Goal: Navigation & Orientation: Find specific page/section

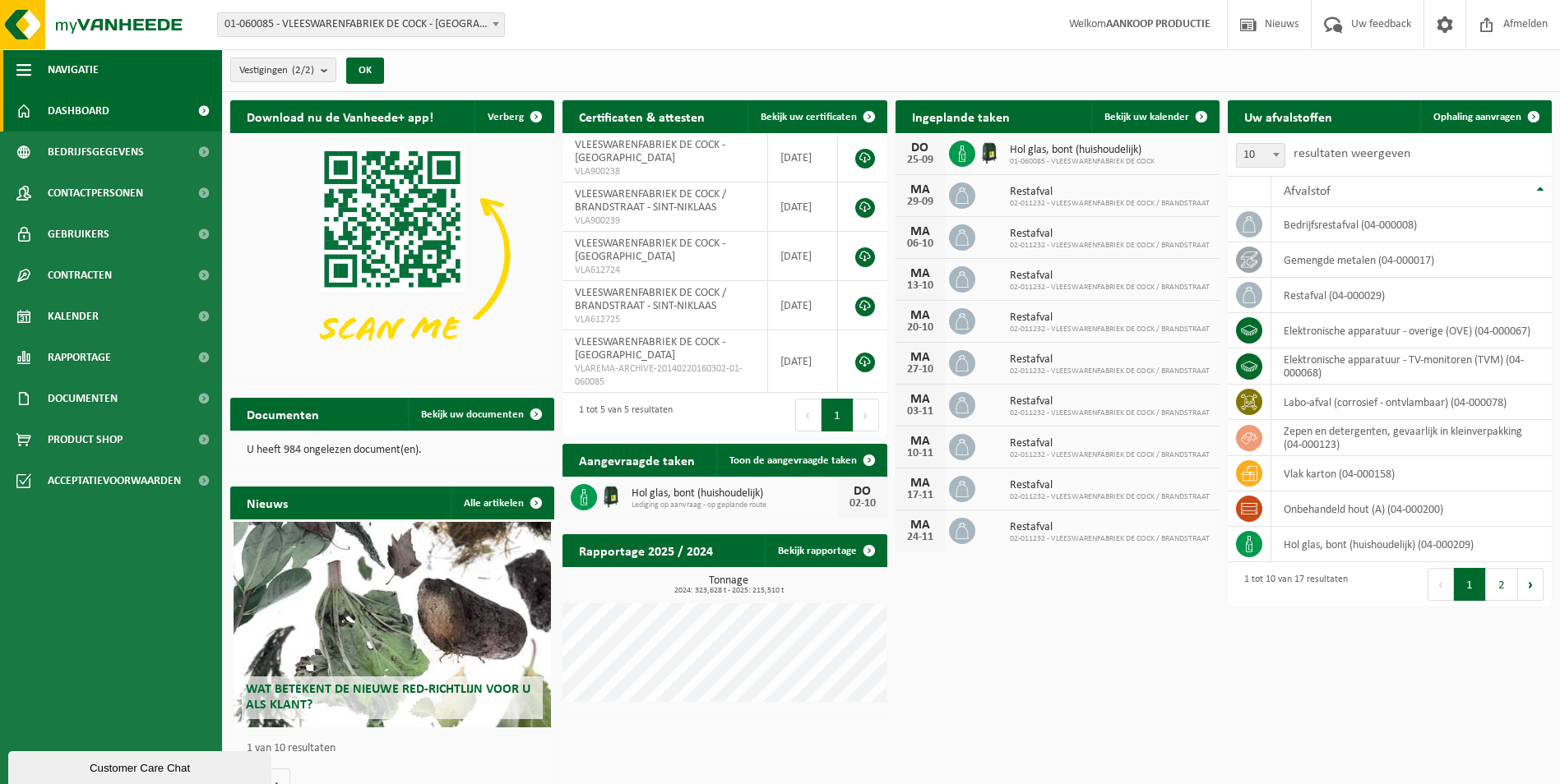
click at [30, 70] on span "button" at bounding box center [24, 70] width 15 height 41
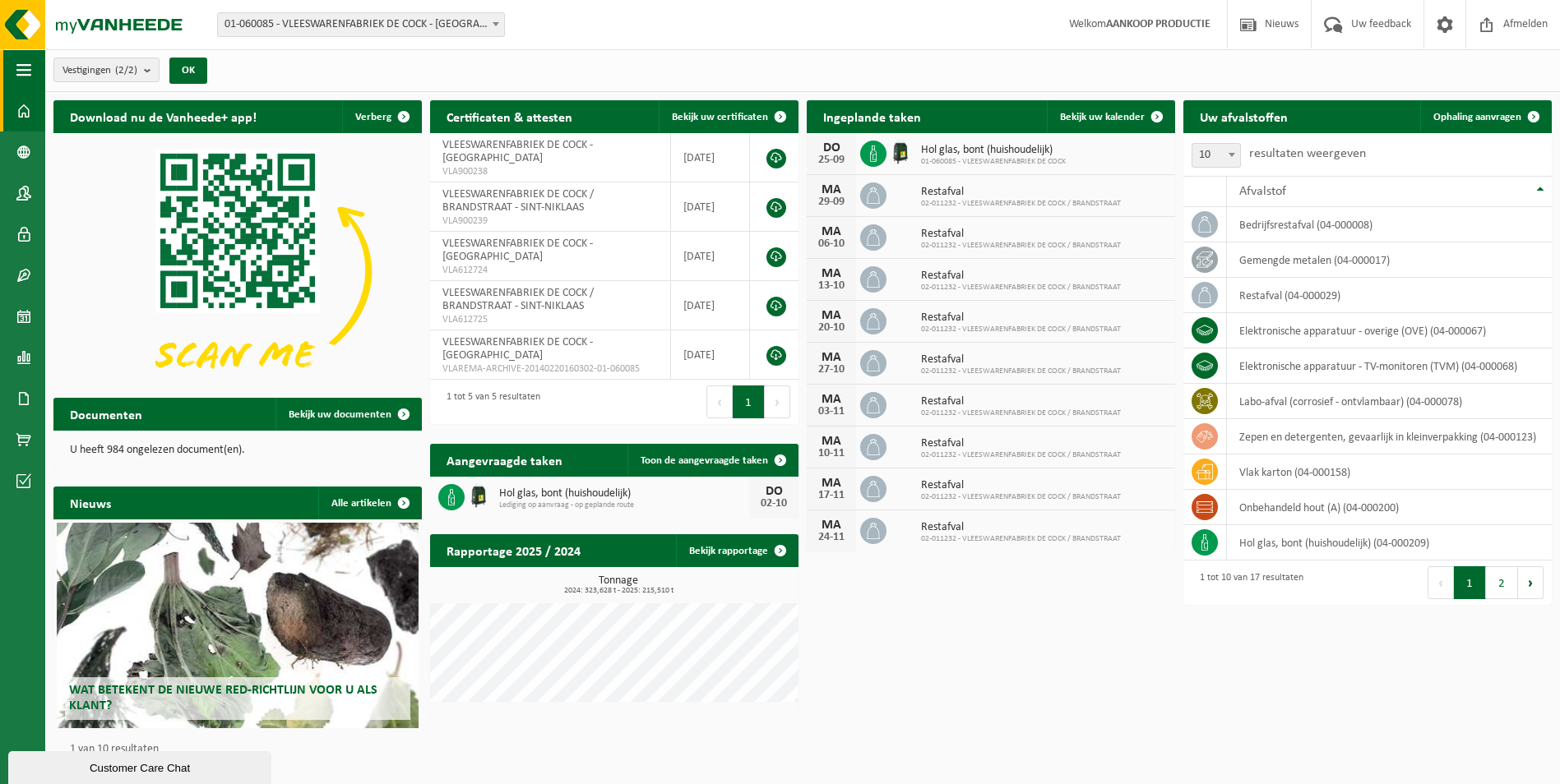
click at [30, 70] on span "button" at bounding box center [24, 70] width 15 height 41
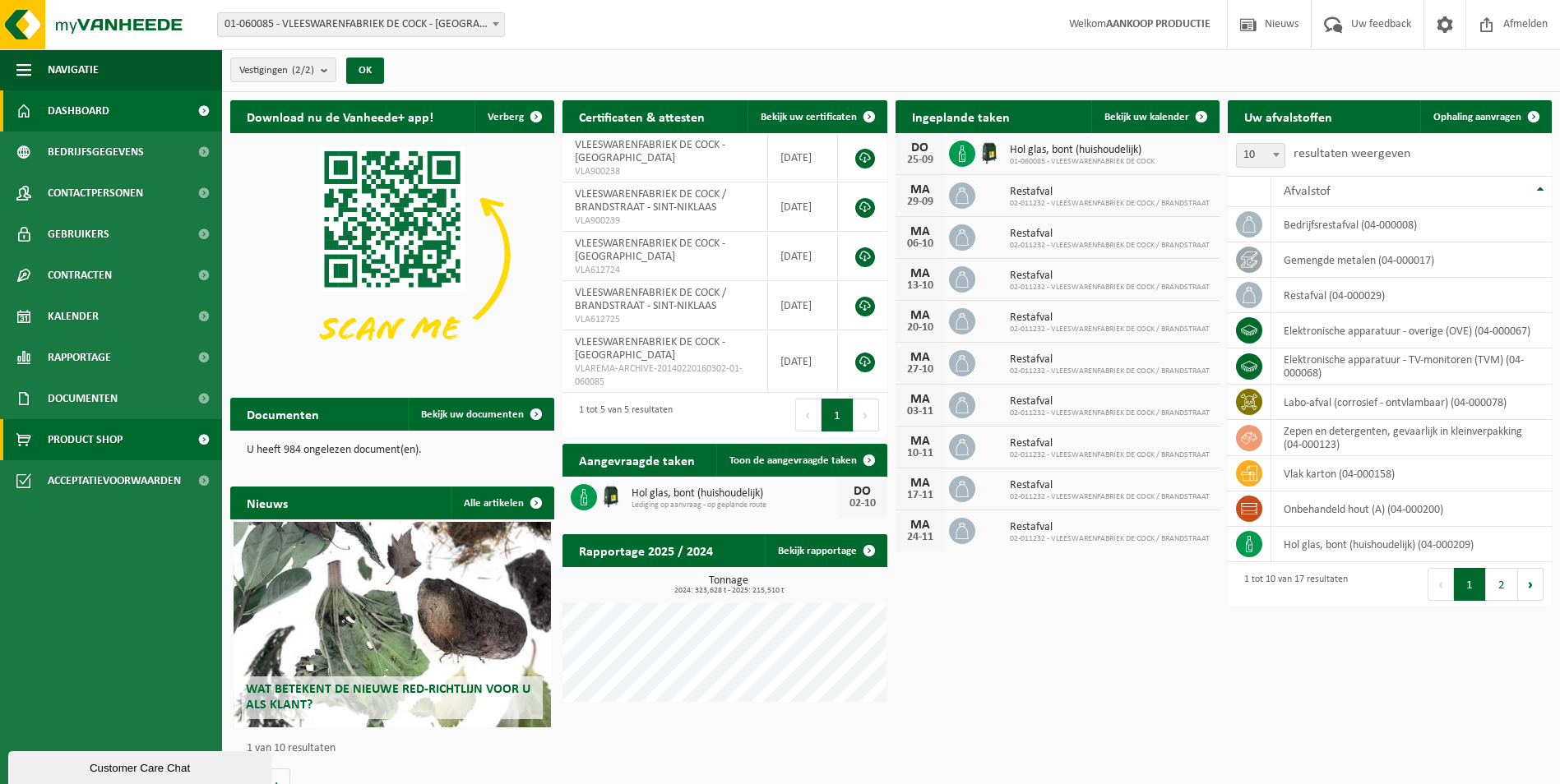
click at [80, 423] on span "Product Shop" at bounding box center [85, 439] width 75 height 41
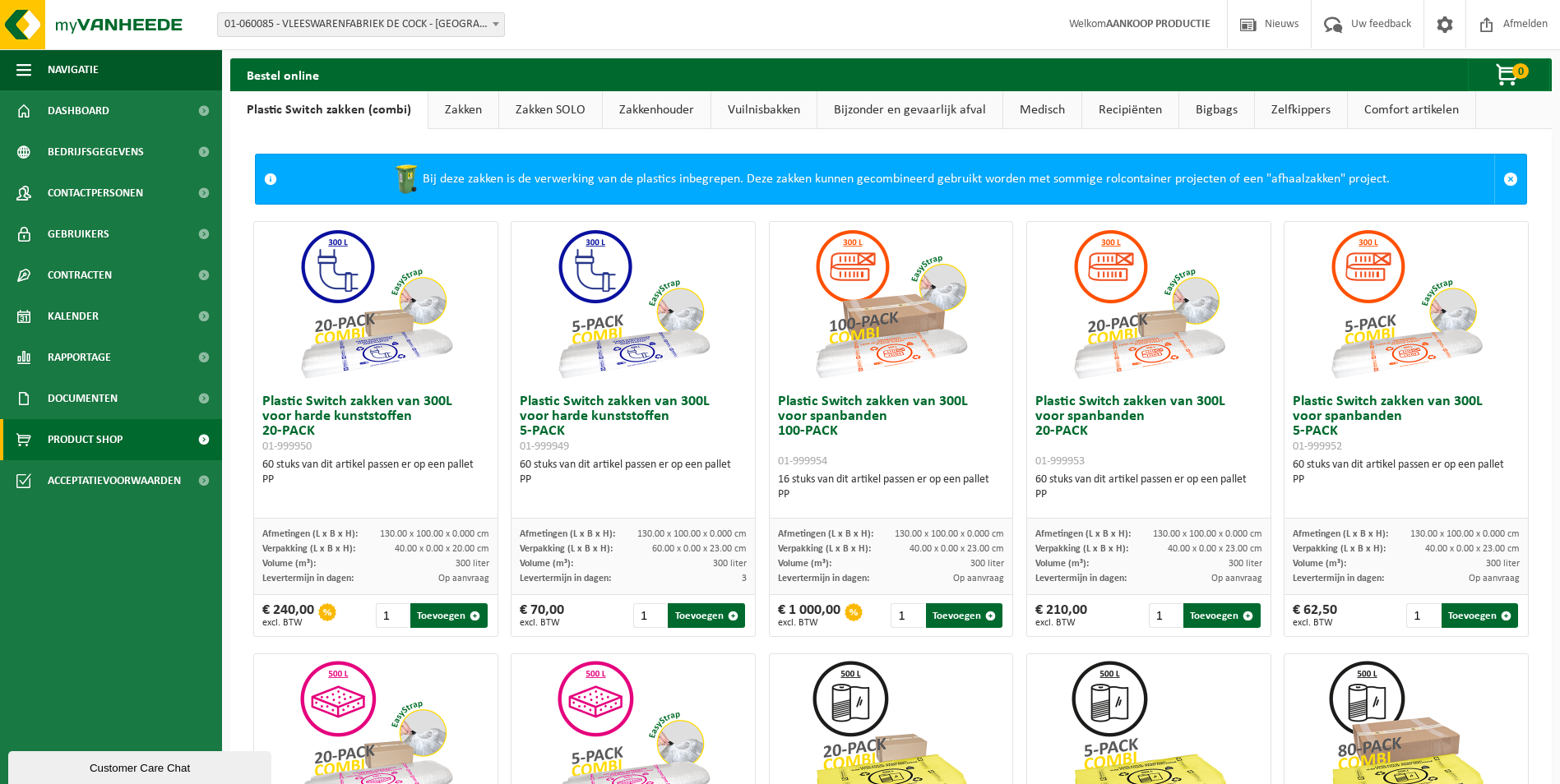
click at [1036, 114] on link "Medisch" at bounding box center [1041, 110] width 78 height 38
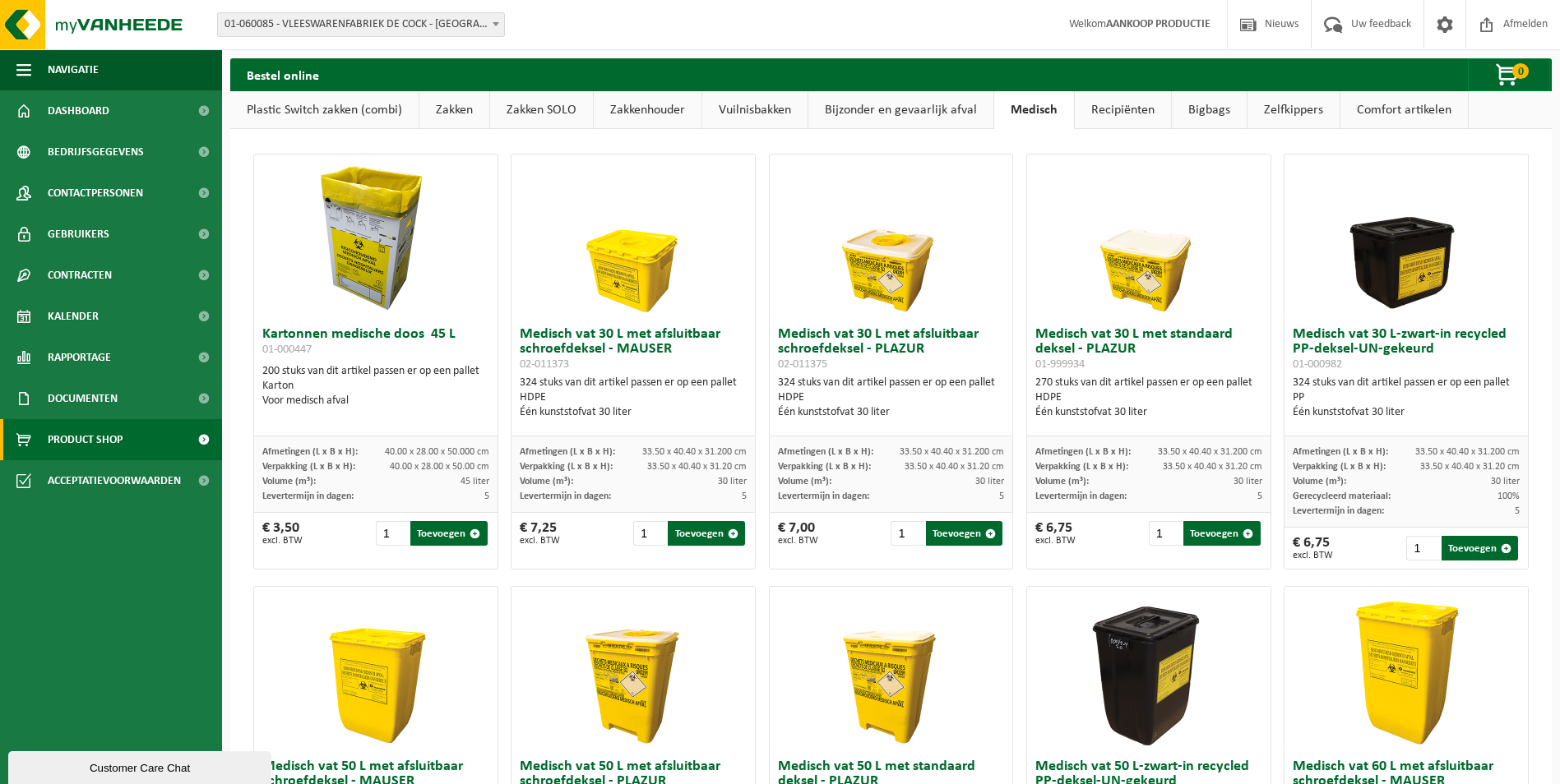
click at [1292, 110] on link "Zelfkippers" at bounding box center [1294, 110] width 92 height 38
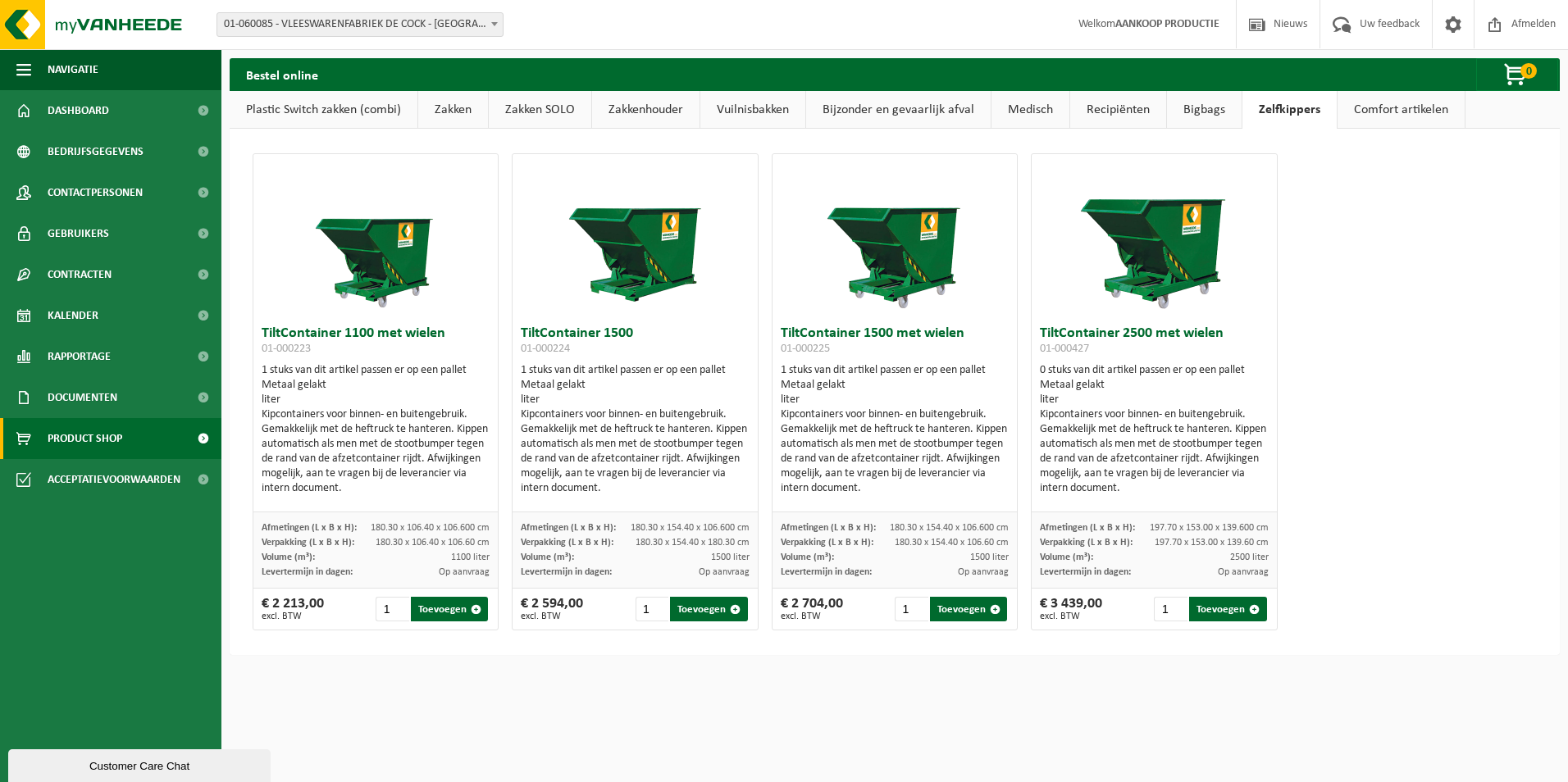
click at [1362, 103] on link "Comfort artikelen" at bounding box center [1401, 110] width 127 height 38
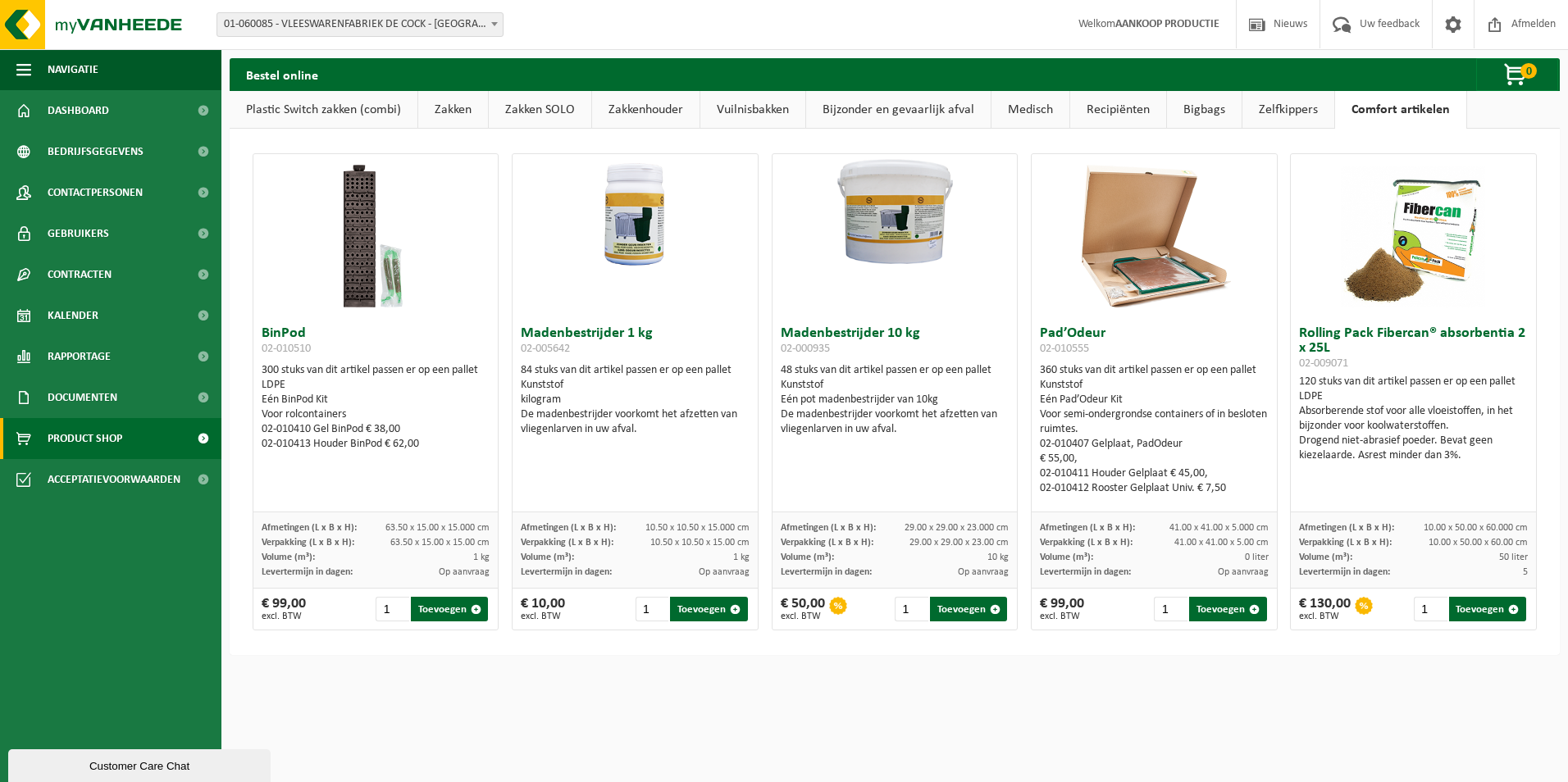
click at [1205, 111] on link "Bigbags" at bounding box center [1204, 110] width 75 height 38
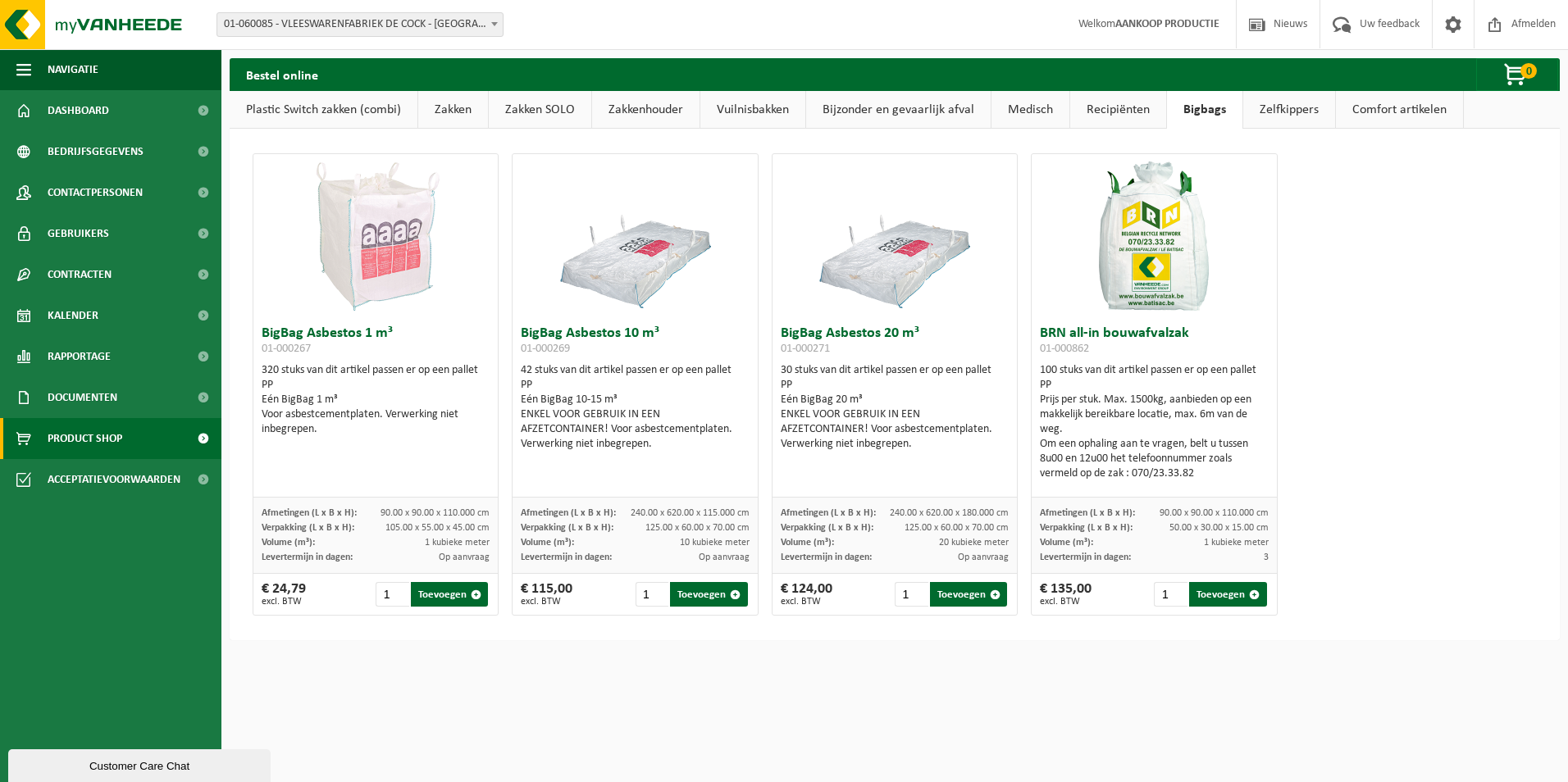
click at [1125, 106] on link "Recipiënten" at bounding box center [1119, 110] width 96 height 38
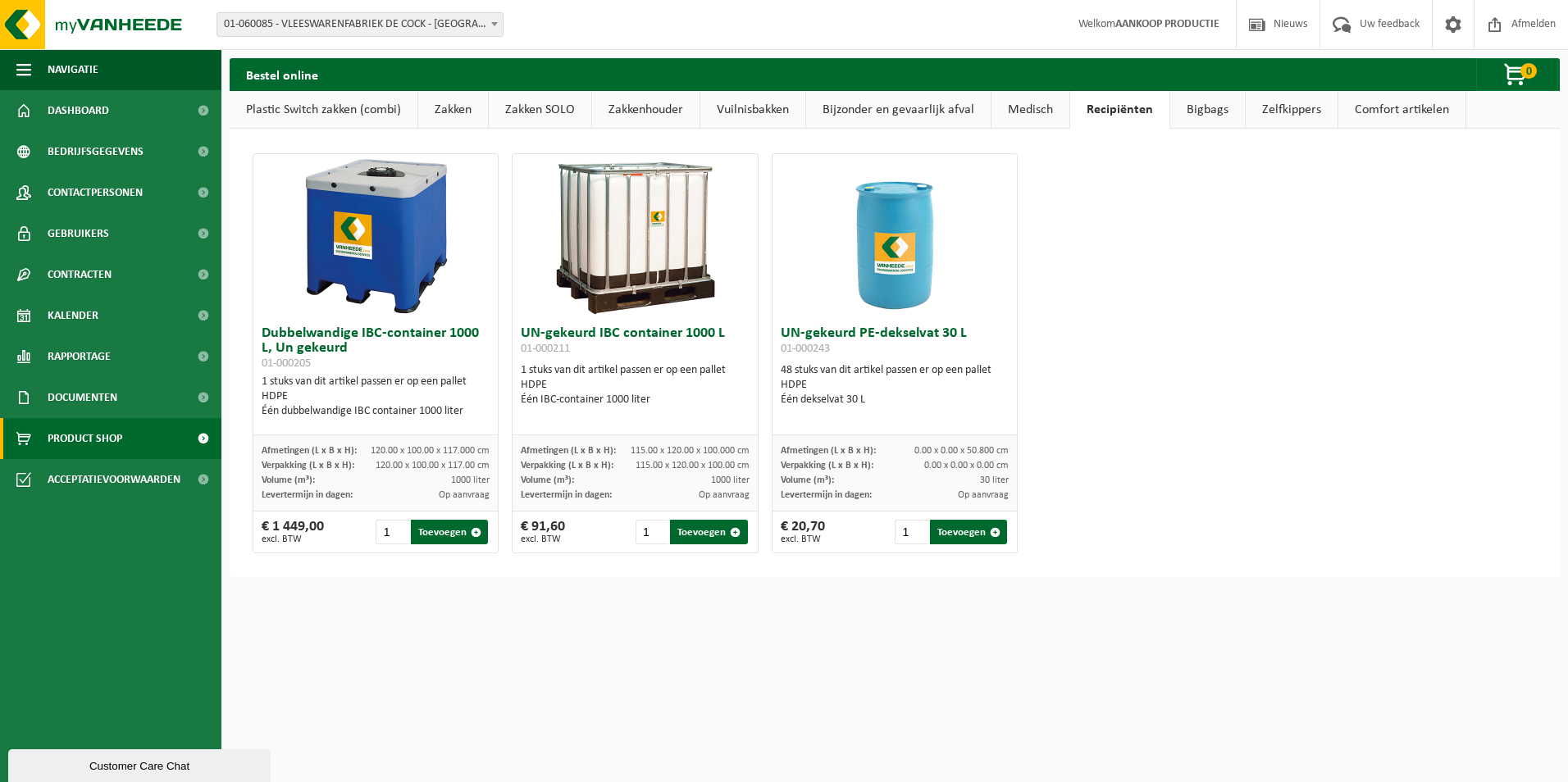
click at [1039, 106] on link "Medisch" at bounding box center [1031, 110] width 78 height 38
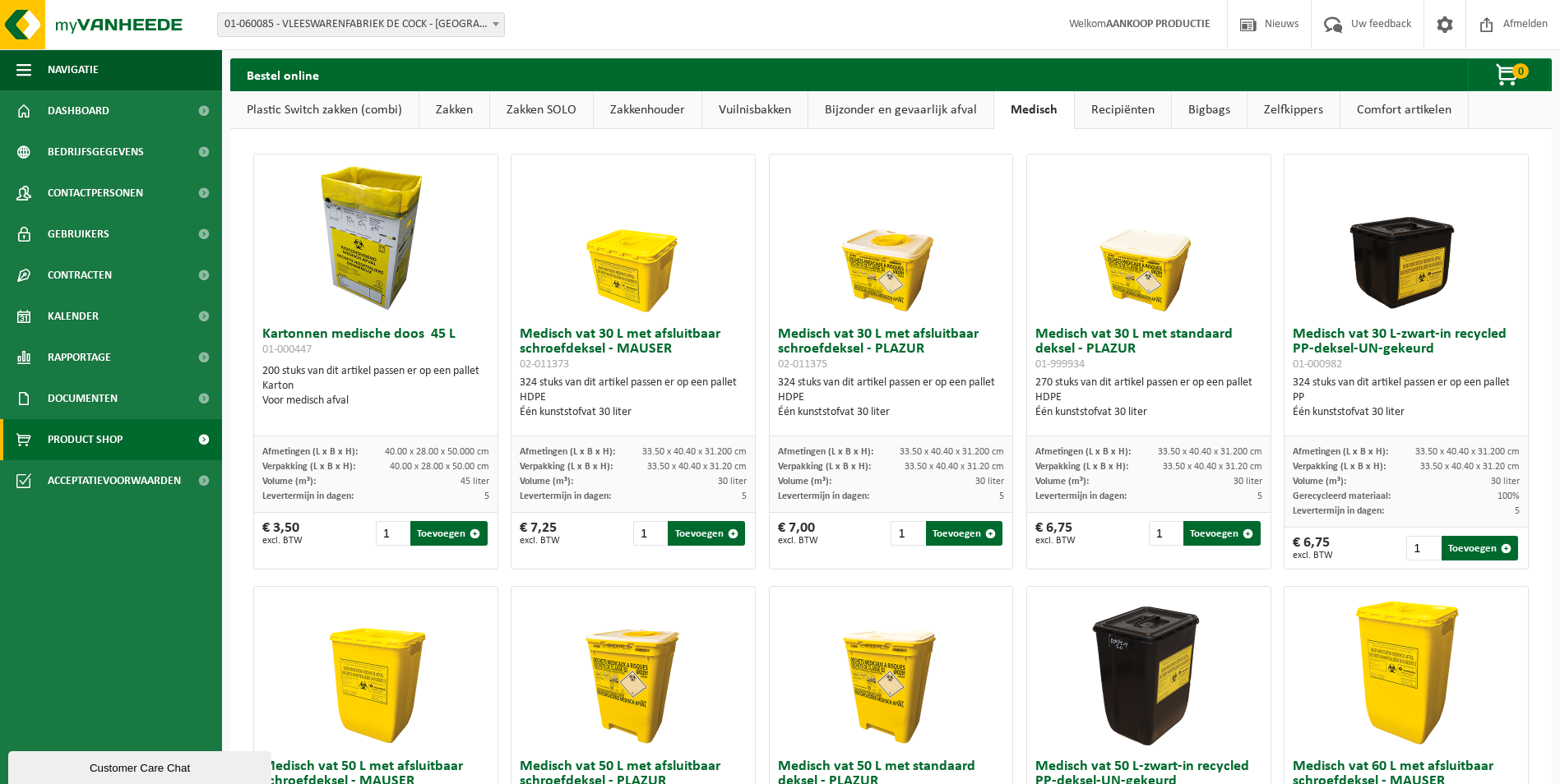
click at [1112, 107] on link "Recipiënten" at bounding box center [1122, 110] width 96 height 38
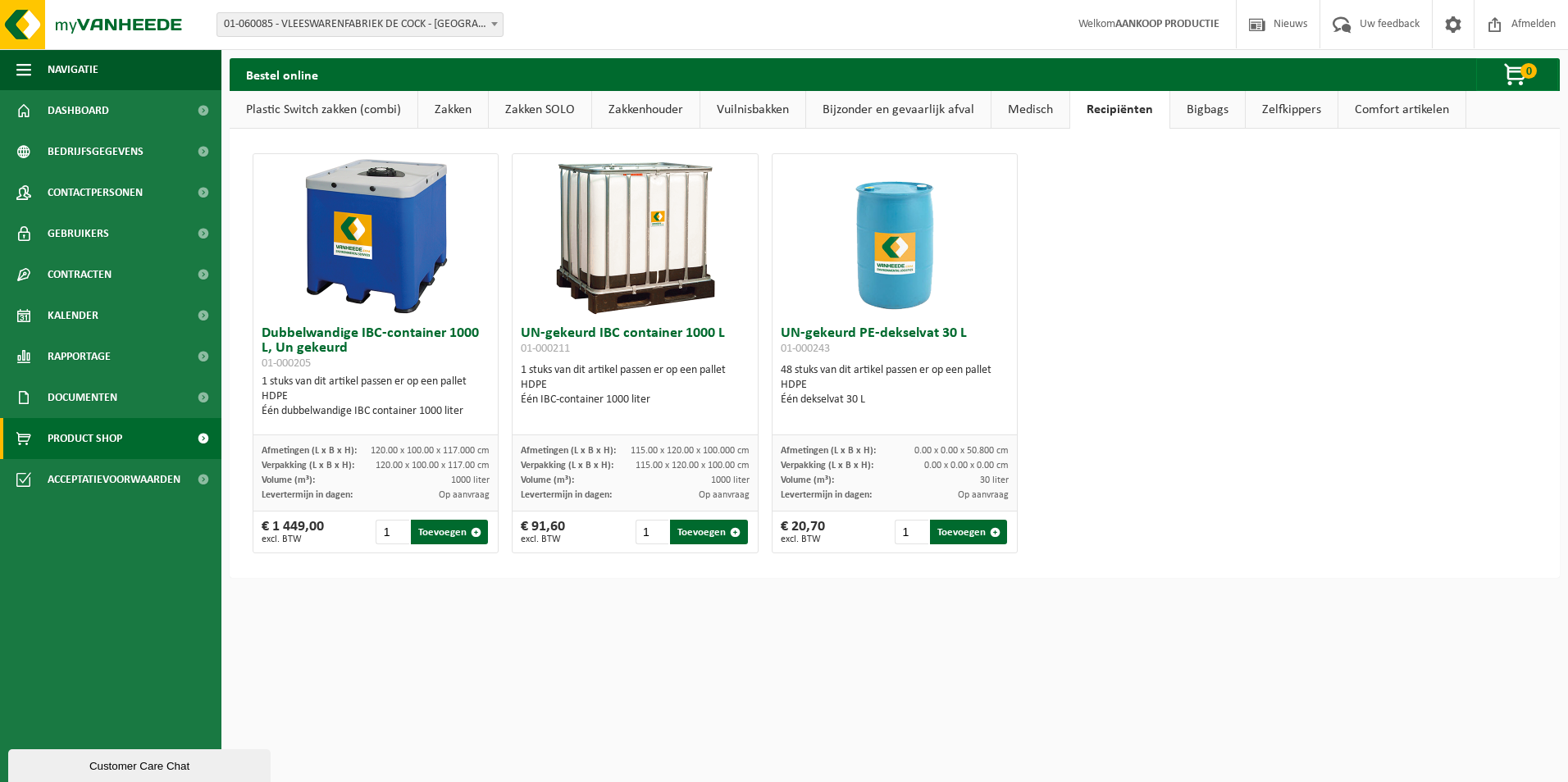
click at [897, 111] on link "Bijzonder en gevaarlijk afval" at bounding box center [899, 110] width 184 height 38
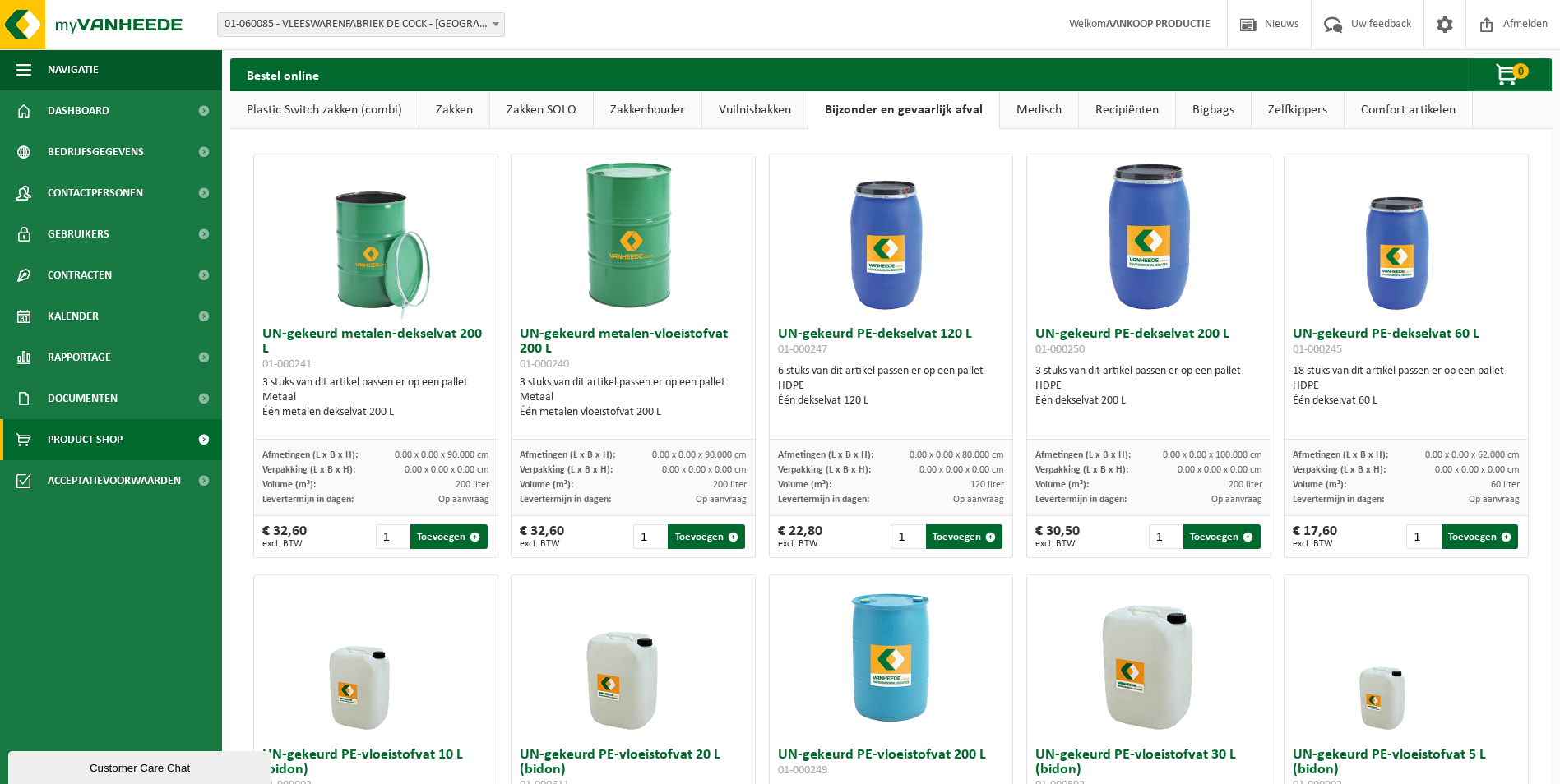
click at [761, 112] on link "Vuilnisbakken" at bounding box center [754, 110] width 105 height 38
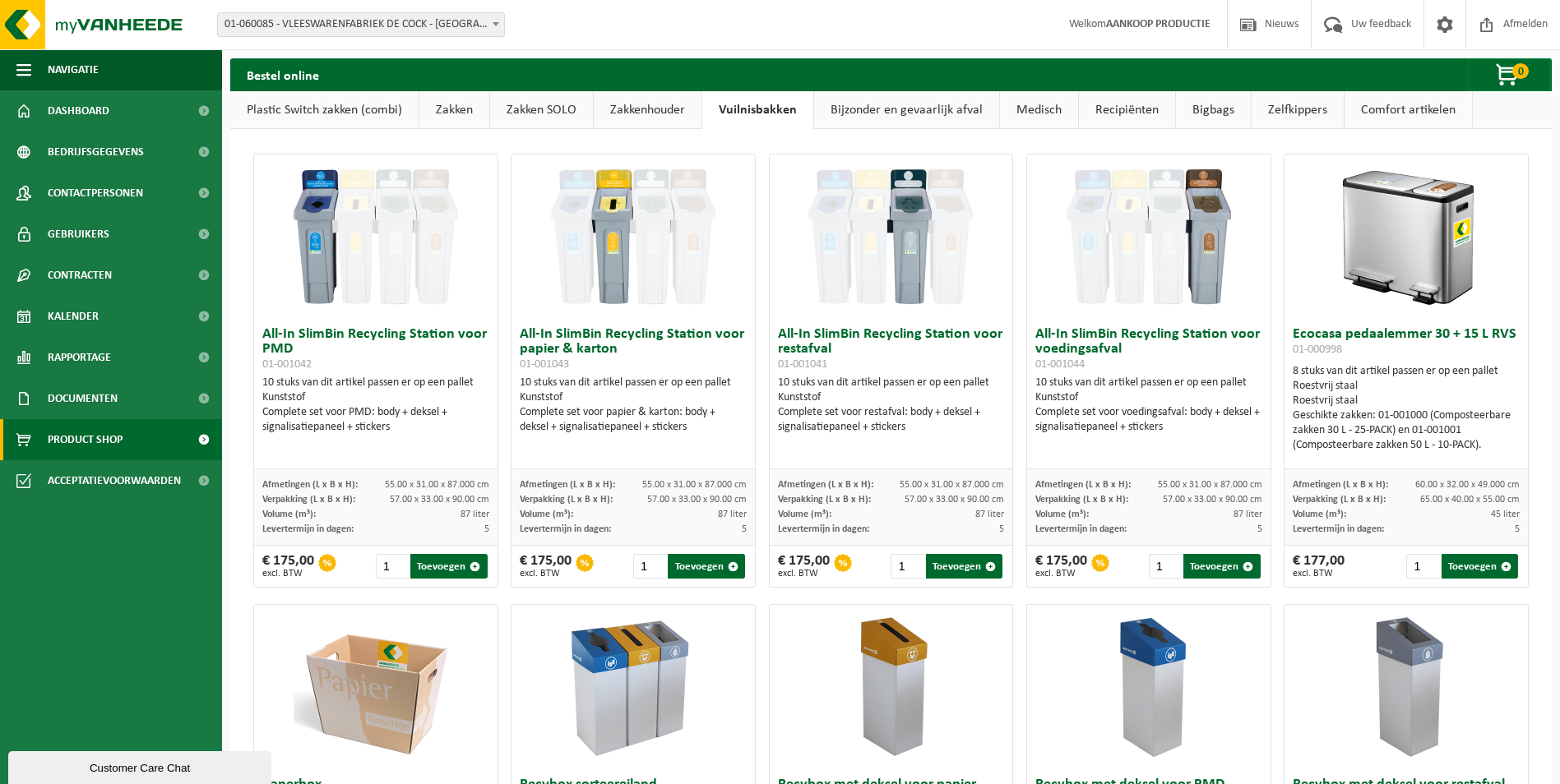
click at [655, 118] on link "Zakkenhouder" at bounding box center [647, 110] width 108 height 38
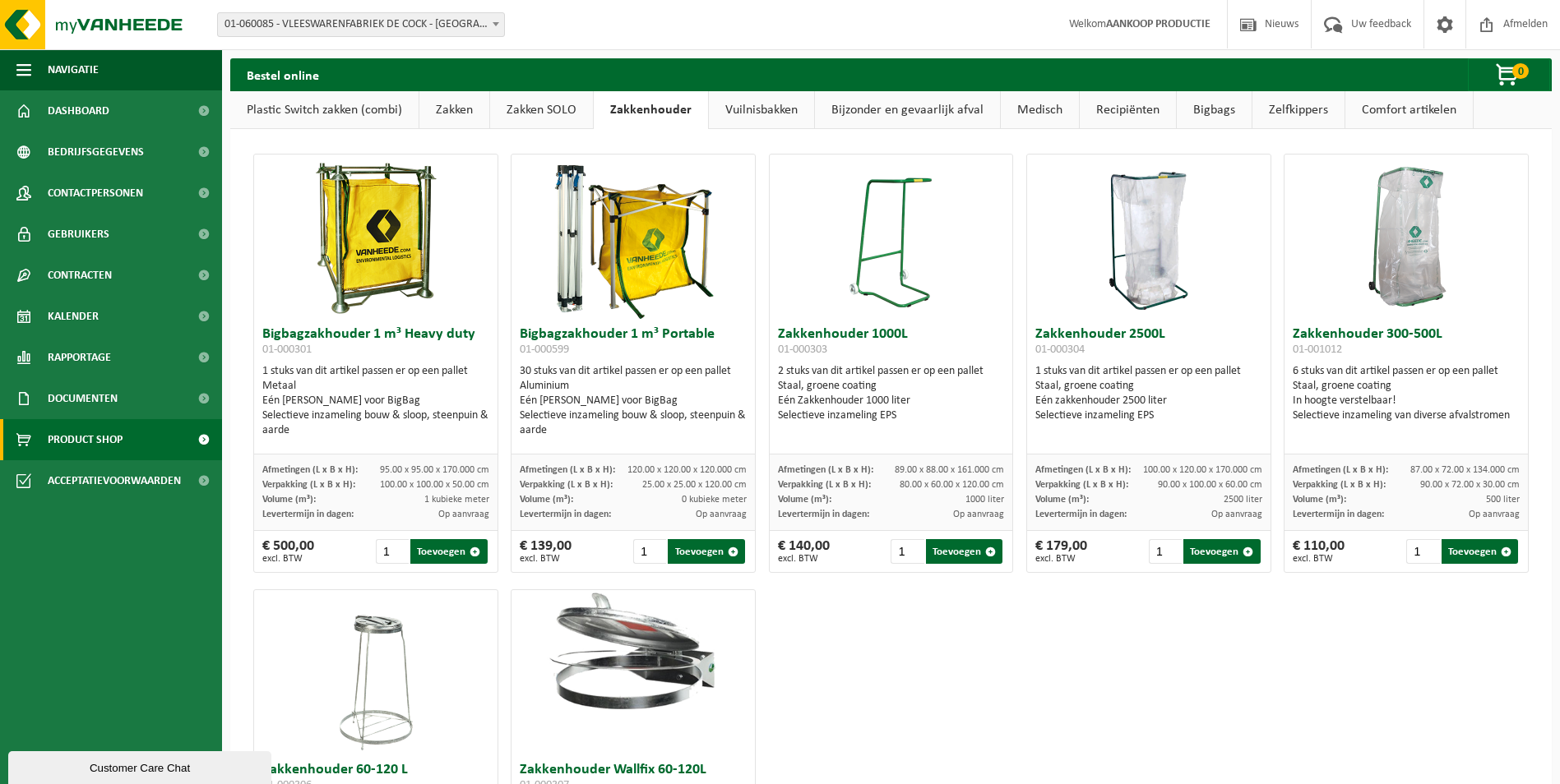
click at [558, 114] on link "Zakken SOLO" at bounding box center [541, 110] width 103 height 38
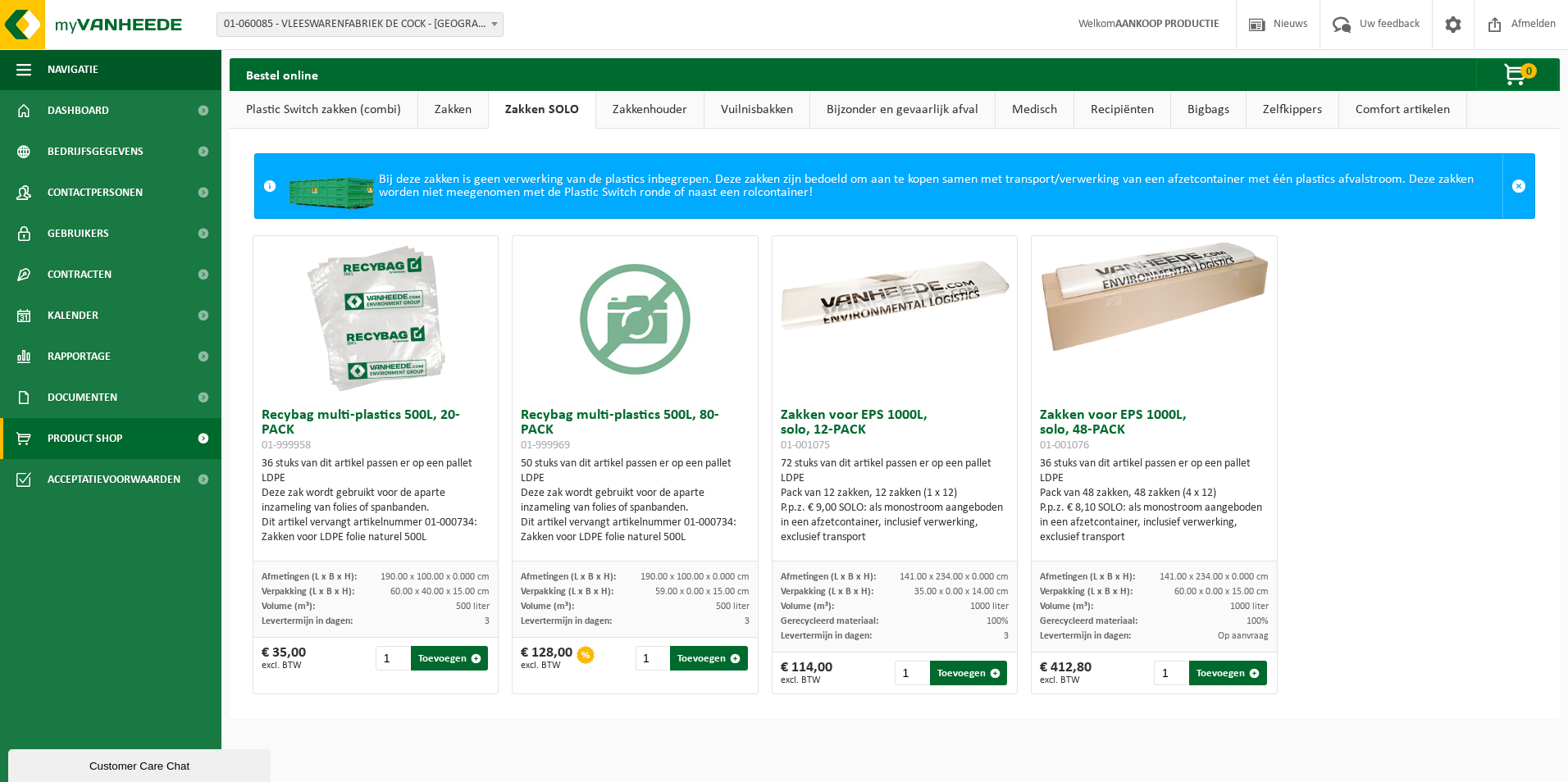
click at [454, 115] on link "Zakken" at bounding box center [453, 110] width 70 height 38
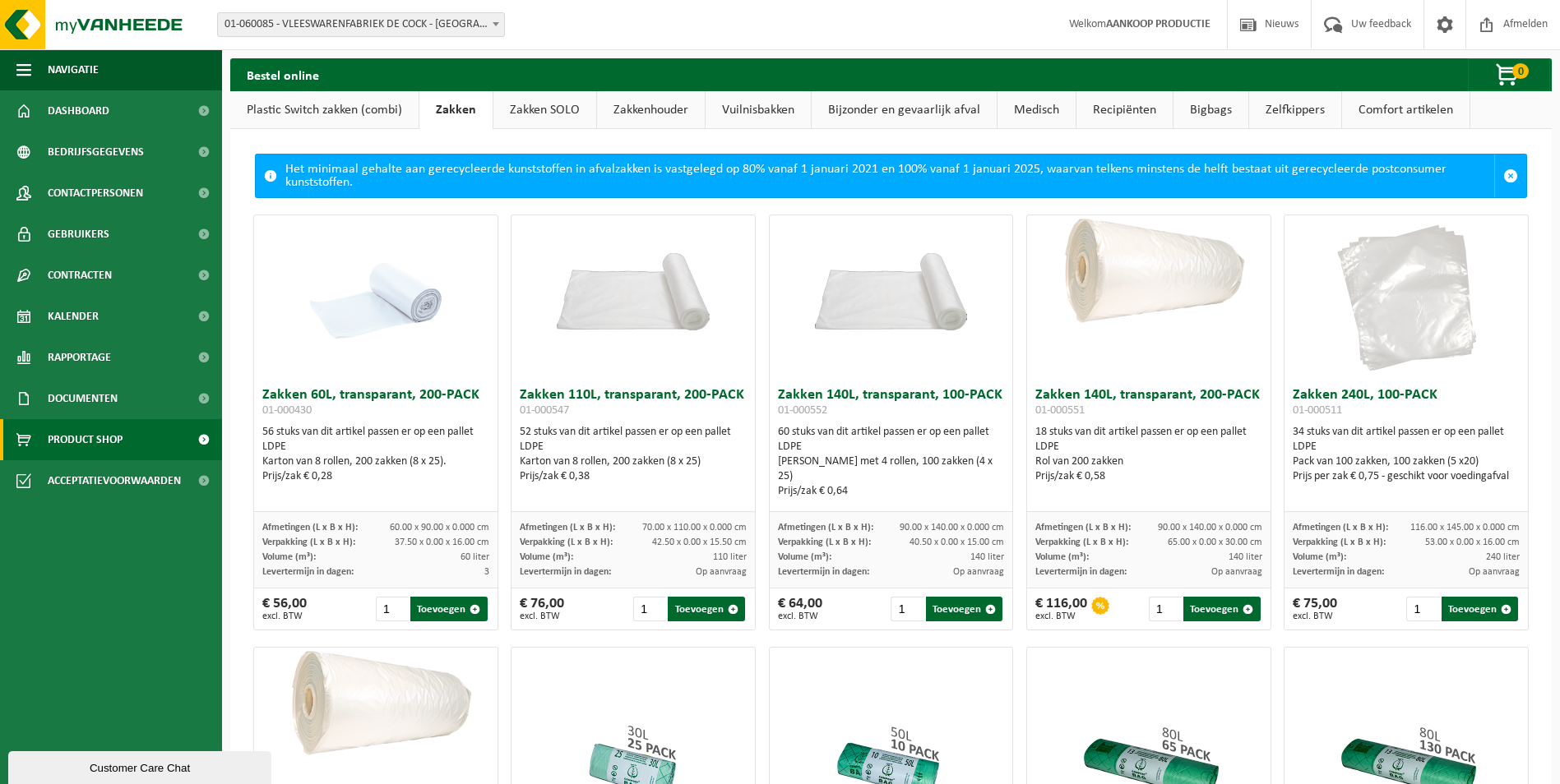
scroll to position [246, 0]
